Goal: Information Seeking & Learning: Learn about a topic

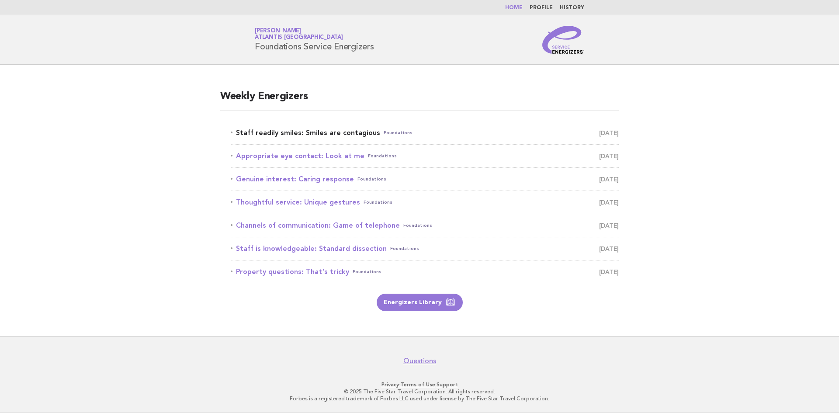
click at [288, 134] on link "Staff readily smiles: Smiles are contagious Foundations [DATE]" at bounding box center [425, 133] width 388 height 12
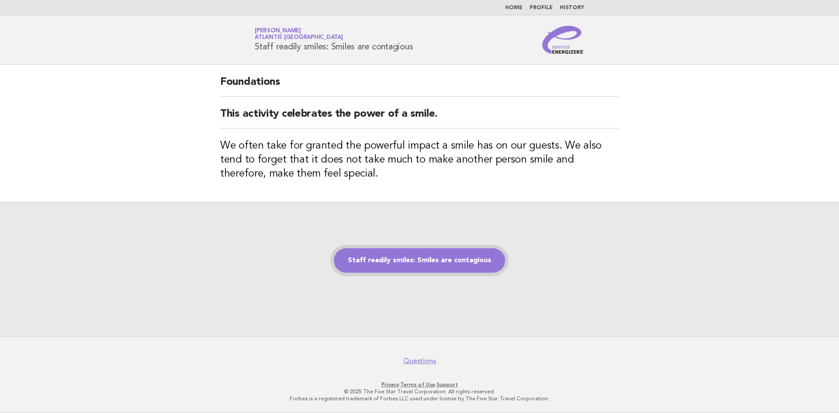
click at [409, 258] on link "Staff readily smiles: Smiles are contagious" at bounding box center [419, 260] width 171 height 24
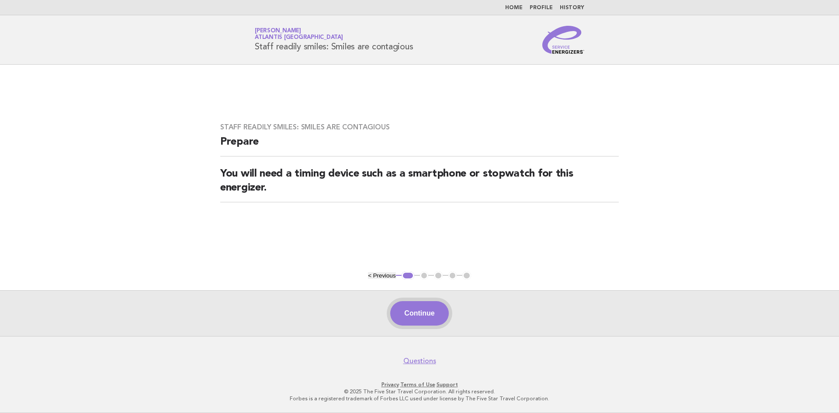
click at [419, 312] on button "Continue" at bounding box center [419, 313] width 58 height 24
